Goal: Task Accomplishment & Management: Manage account settings

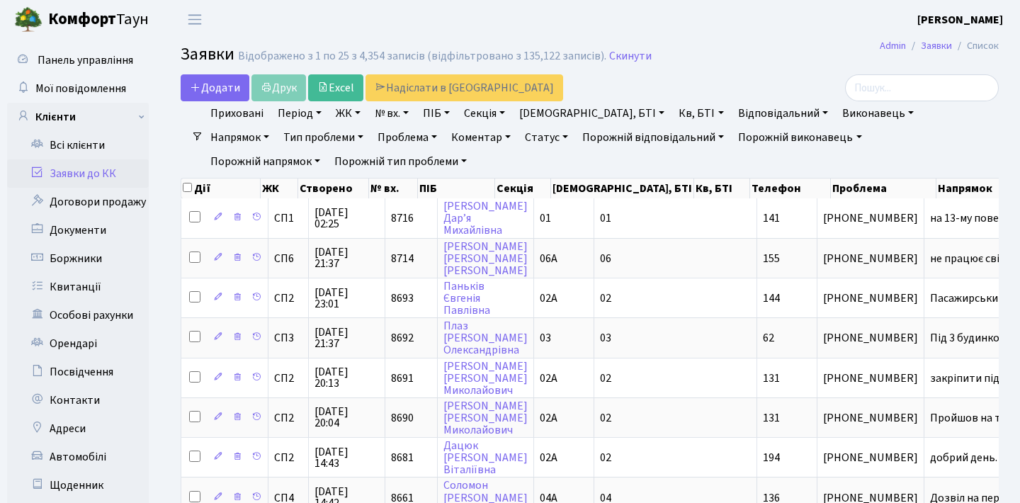
select select "25"
drag, startPoint x: 0, startPoint y: 0, endPoint x: 108, endPoint y: 135, distance: 172.9
click at [108, 159] on link "Заявки до КК" at bounding box center [78, 173] width 142 height 28
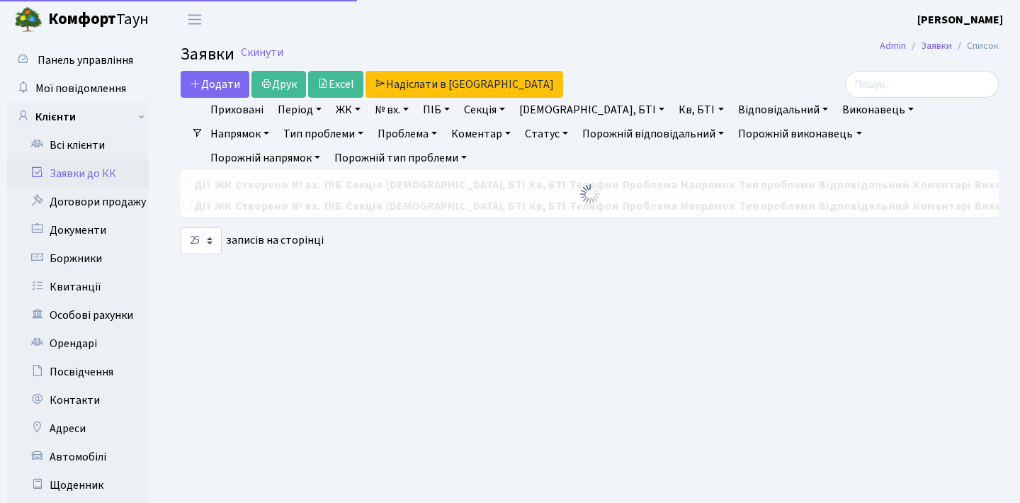
select select "25"
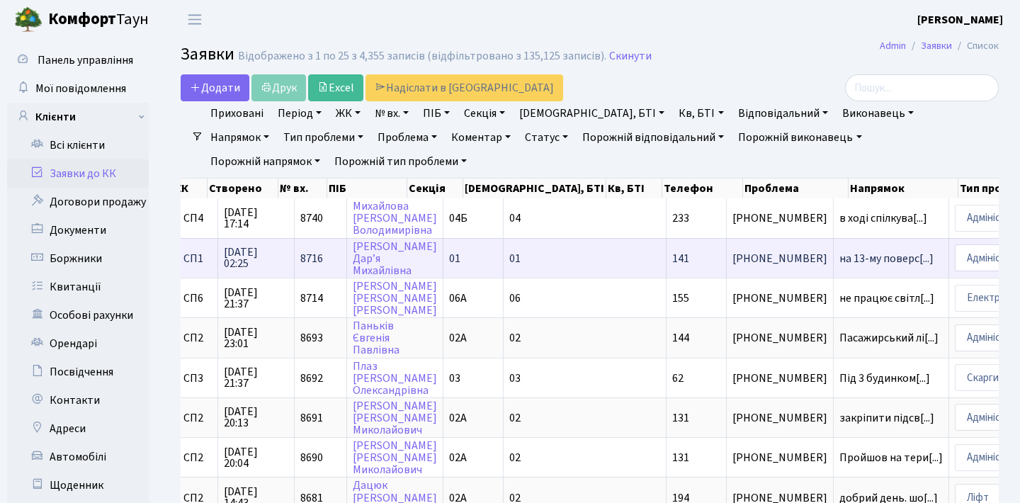
scroll to position [0, 83]
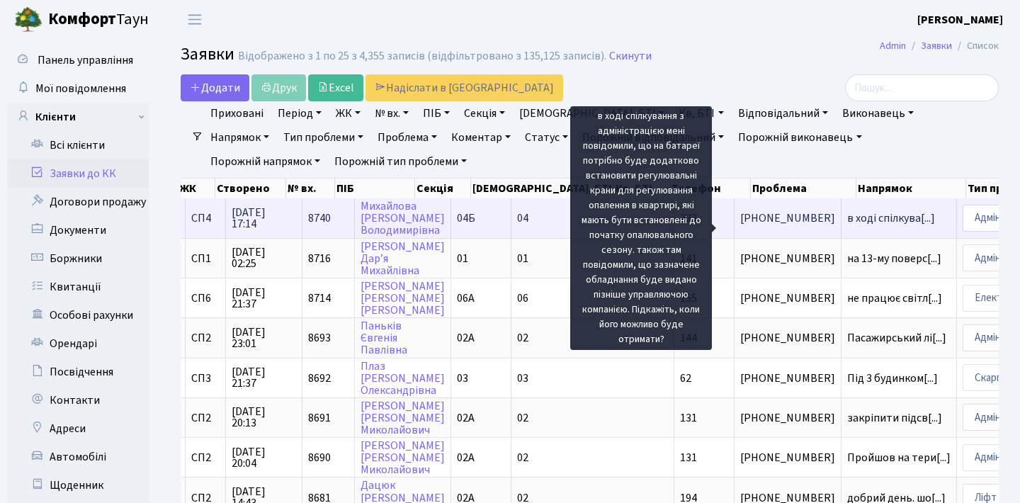
click at [847, 226] on span "в ході спілкува[...]" at bounding box center [891, 218] width 88 height 16
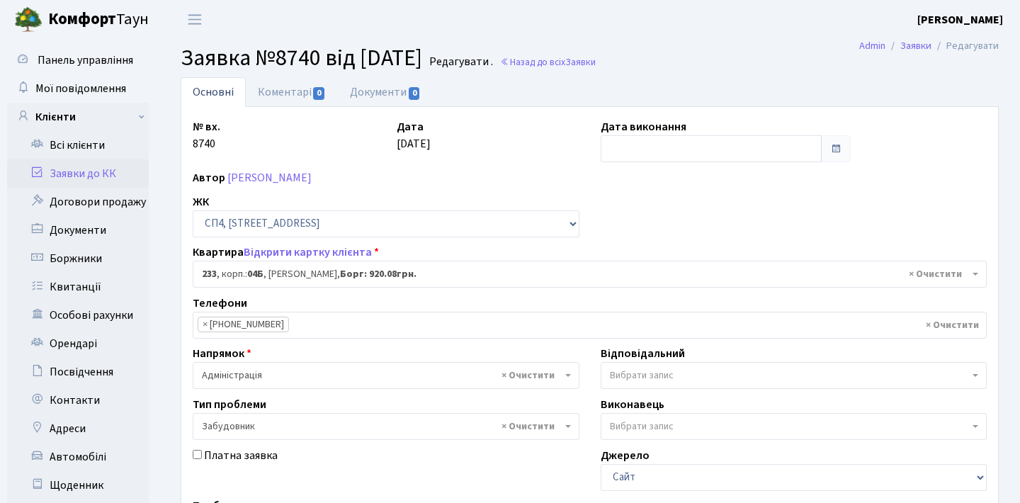
select select "21261"
select select "64"
click at [130, 176] on link "Заявки до КК" at bounding box center [78, 173] width 142 height 28
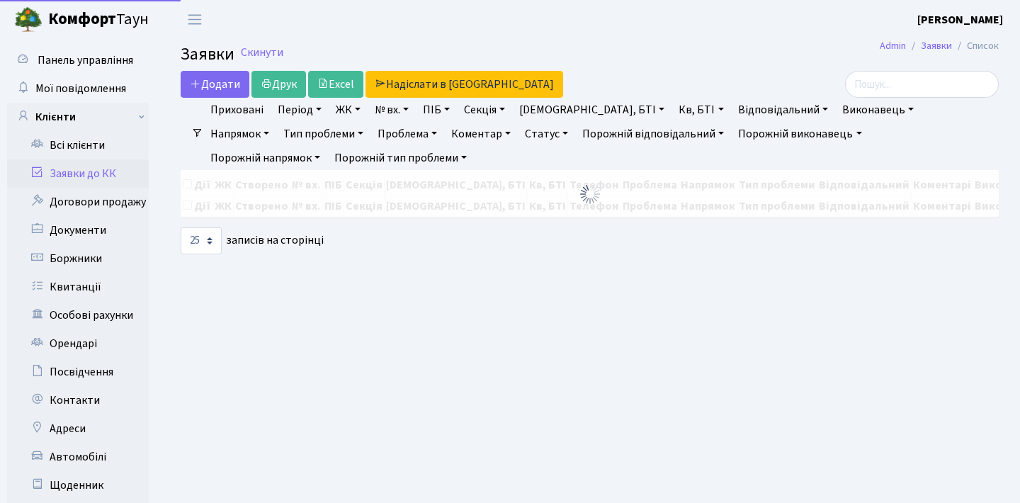
select select "25"
